Goal: Transaction & Acquisition: Subscribe to service/newsletter

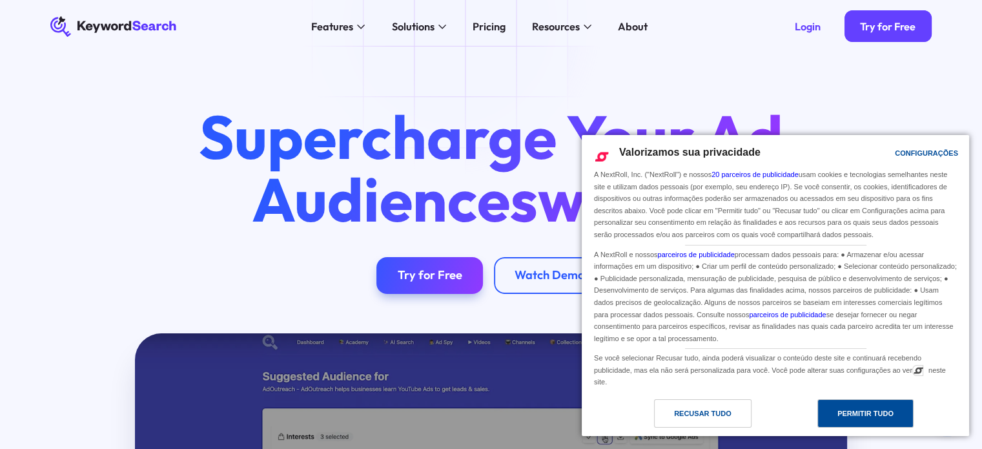
click at [836, 409] on div "Permitir Tudo" at bounding box center [866, 413] width 96 height 28
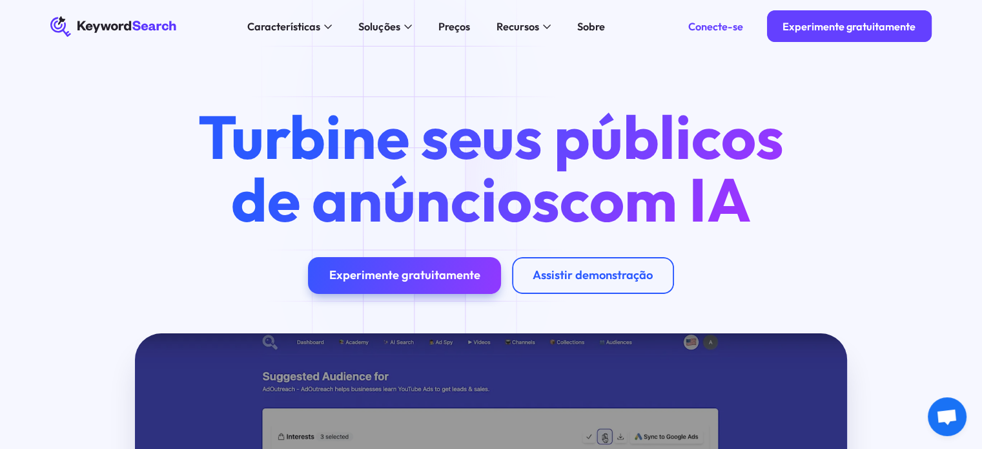
drag, startPoint x: 420, startPoint y: 278, endPoint x: 314, endPoint y: 297, distance: 108.2
click at [420, 279] on font "Experimente gratuitamente" at bounding box center [404, 274] width 151 height 15
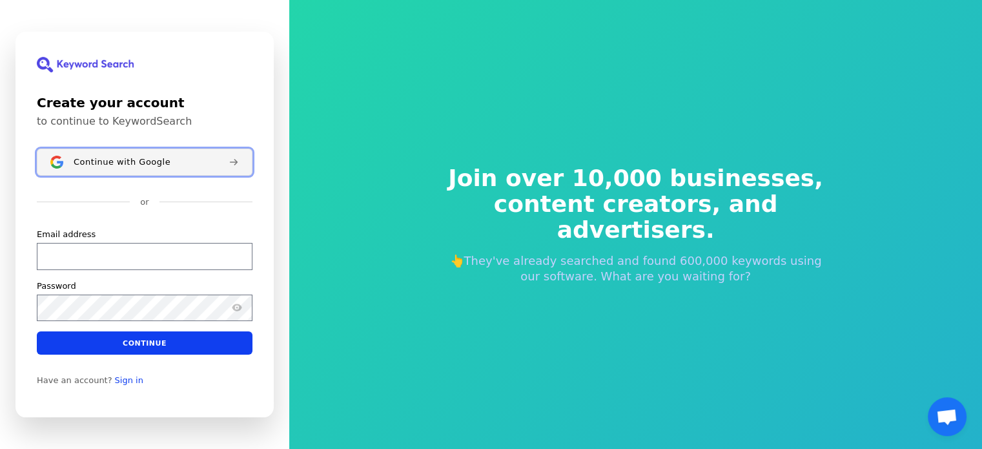
click at [104, 169] on button "Continue with Google" at bounding box center [145, 162] width 216 height 27
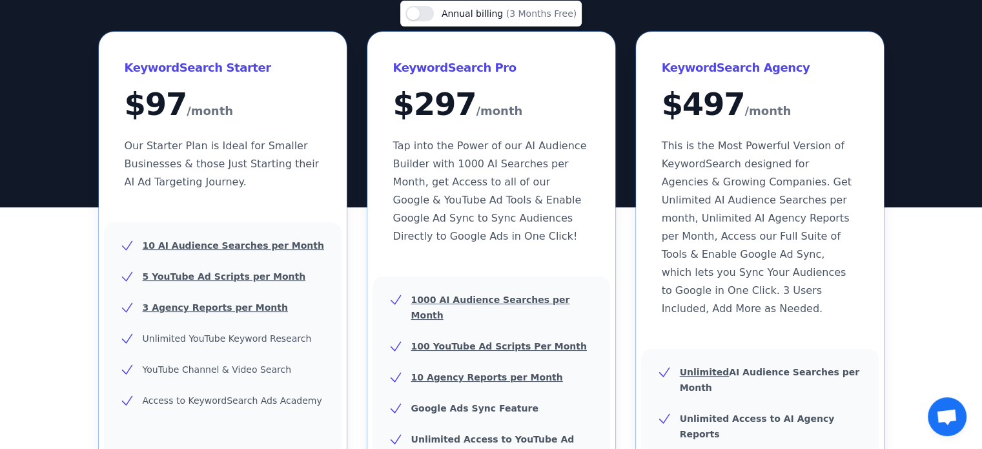
scroll to position [457, 0]
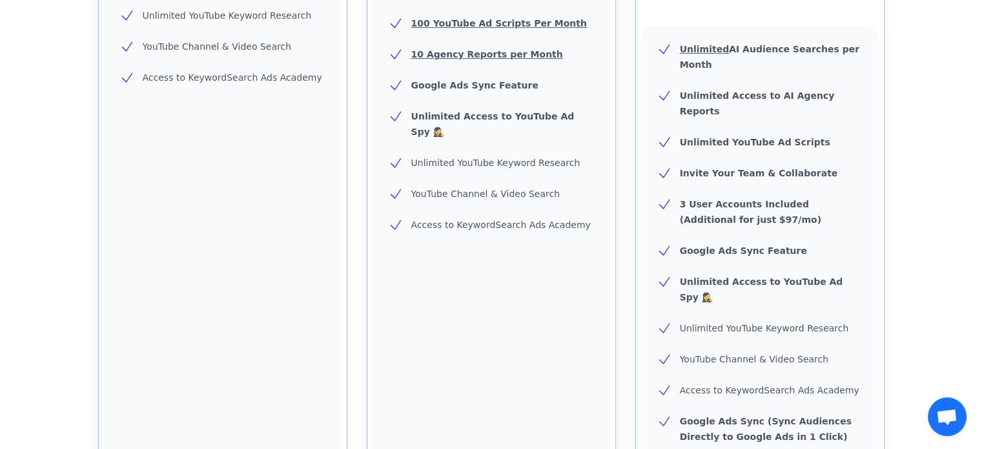
drag, startPoint x: 223, startPoint y: 420, endPoint x: 189, endPoint y: 429, distance: 35.2
